Goal: Find specific page/section: Find specific page/section

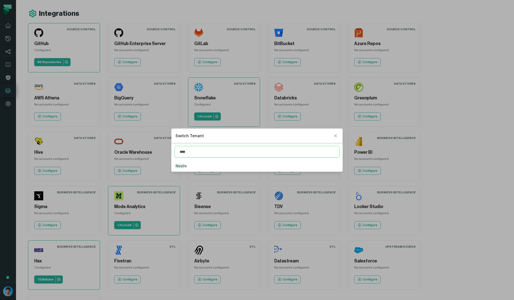
type input "****"
click button "Nest le" at bounding box center [257, 165] width 171 height 11
